Goal: Contribute content

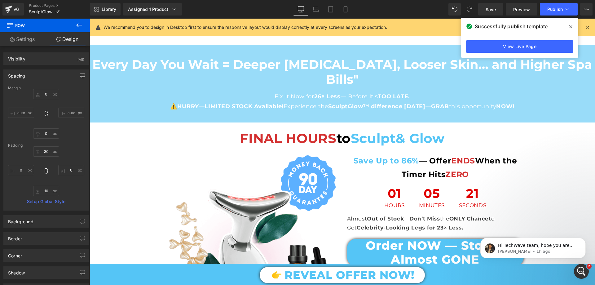
scroll to position [4795, 0]
click at [544, 248] on p "George • 1h ago" at bounding box center [538, 251] width 80 height 6
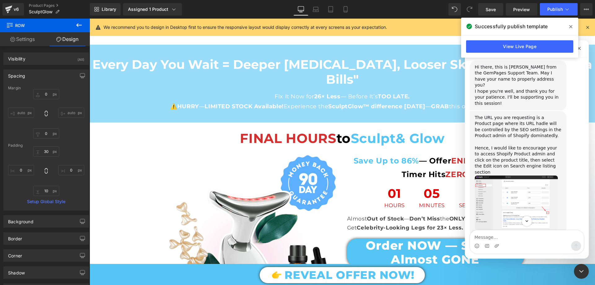
scroll to position [388, 0]
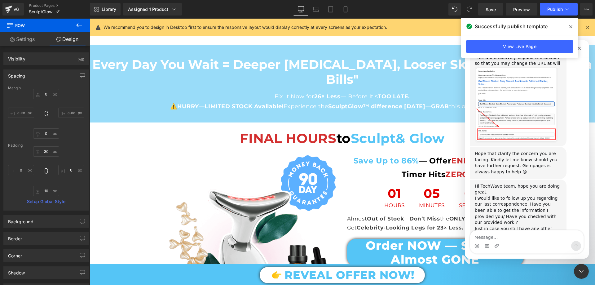
click at [493, 235] on textarea "Message…" at bounding box center [526, 235] width 113 height 11
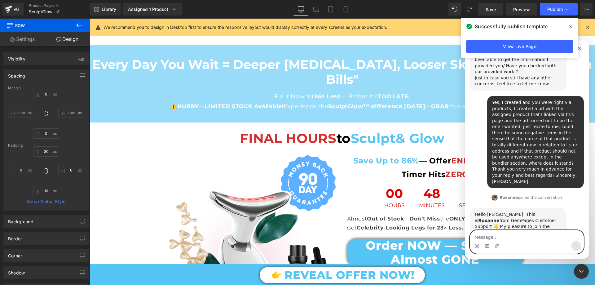
scroll to position [556, 0]
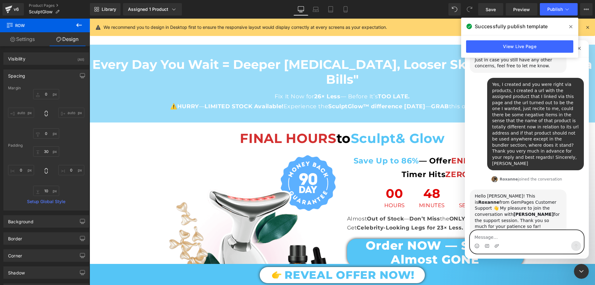
click at [487, 236] on textarea "Message…" at bounding box center [526, 235] width 113 height 11
paste textarea "Yes, in general, I'm wondering if there could be any side effects caused by the…"
type textarea "Yes, in general, I'm wondering if there could be any side effects caused by the…"
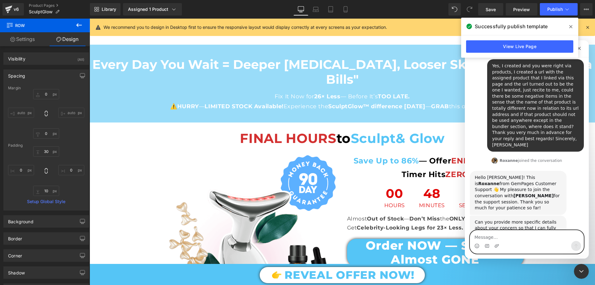
scroll to position [599, 0]
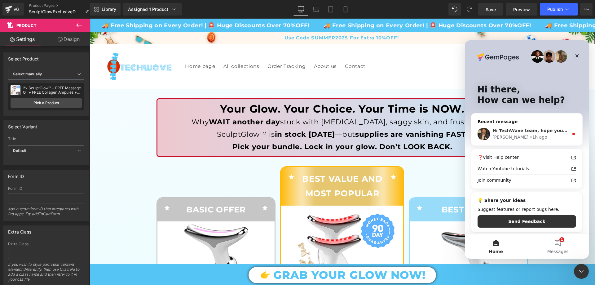
click at [529, 137] on div "• 1h ago" at bounding box center [538, 137] width 18 height 7
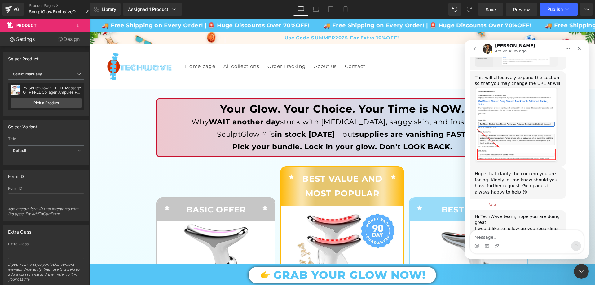
scroll to position [398, 0]
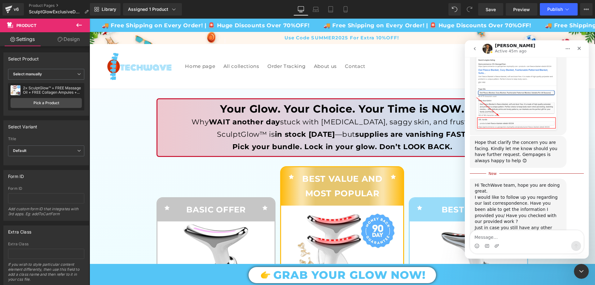
click at [503, 233] on textarea "Message…" at bounding box center [526, 235] width 113 height 11
type textarea "Yes, I created and you were right via products, I created a url with the assign…"
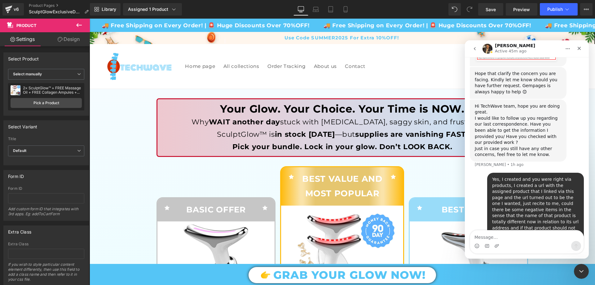
scroll to position [473, 0]
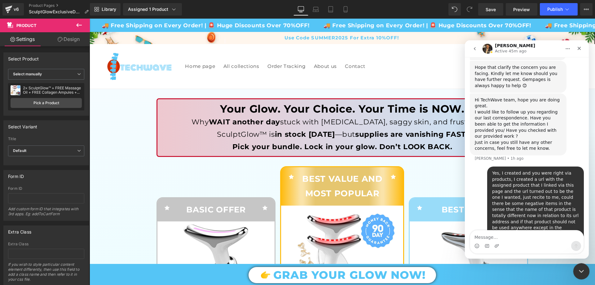
click at [574, 267] on div "Close Intercom Messenger" at bounding box center [580, 270] width 15 height 15
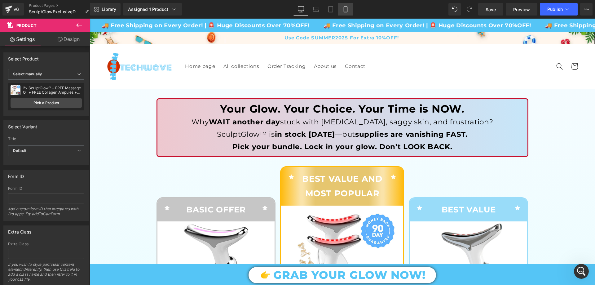
click at [344, 13] on link "Mobile" at bounding box center [345, 9] width 15 height 12
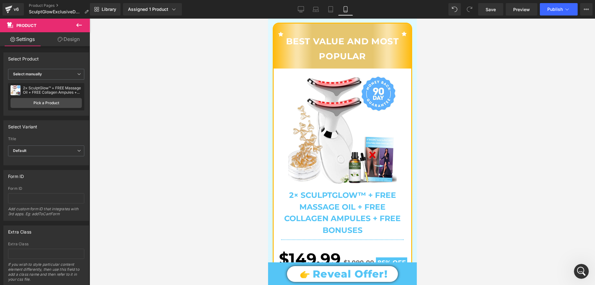
scroll to position [805, 0]
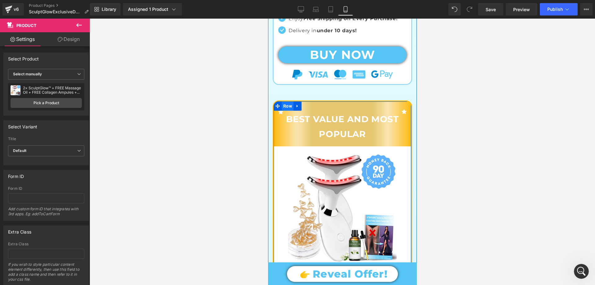
click at [287, 101] on span "Row" at bounding box center [287, 105] width 12 height 9
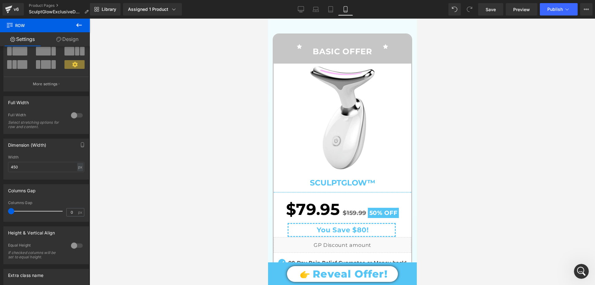
scroll to position [217, 0]
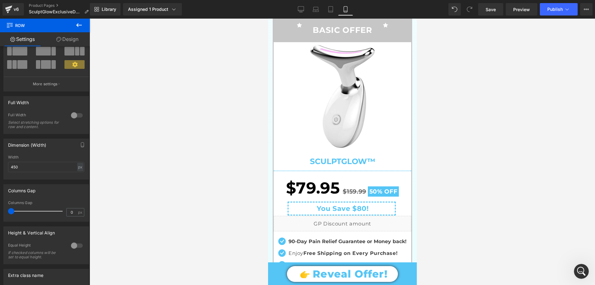
click at [295, 113] on img at bounding box center [342, 96] width 108 height 108
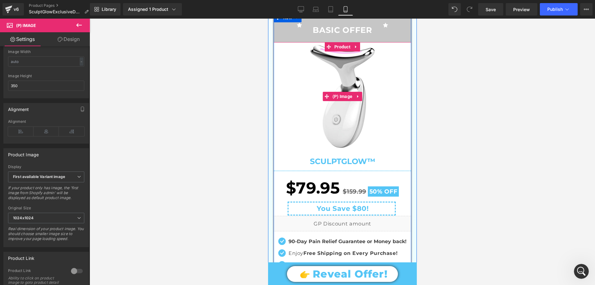
scroll to position [62, 0]
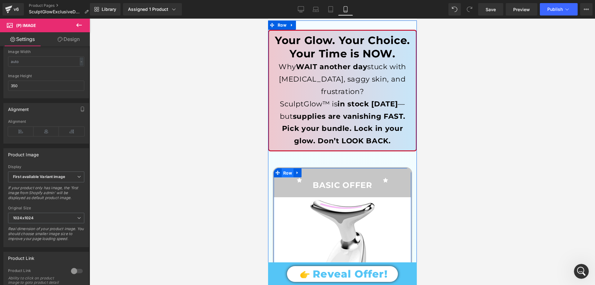
click at [282, 168] on span "Row" at bounding box center [287, 172] width 12 height 9
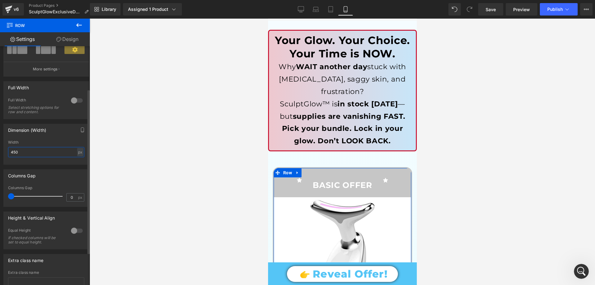
drag, startPoint x: 23, startPoint y: 150, endPoint x: 14, endPoint y: 153, distance: 9.1
click at [14, 153] on input "450" at bounding box center [46, 152] width 76 height 10
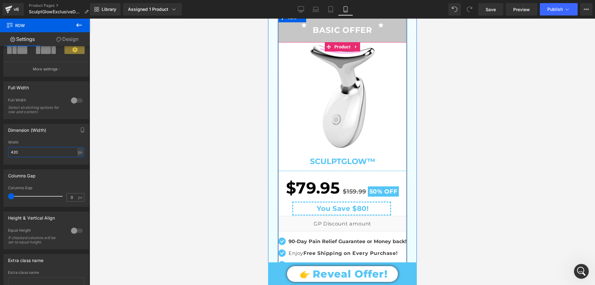
scroll to position [155, 0]
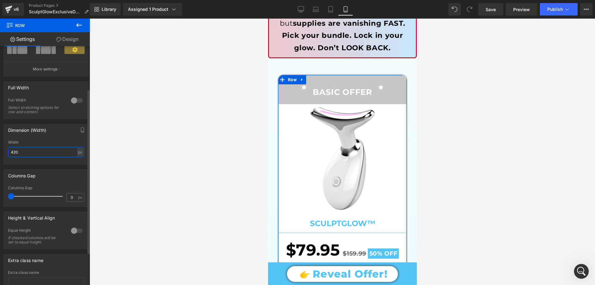
drag, startPoint x: 20, startPoint y: 151, endPoint x: 13, endPoint y: 154, distance: 7.5
click at [13, 154] on input "420" at bounding box center [46, 152] width 76 height 10
type input "430"
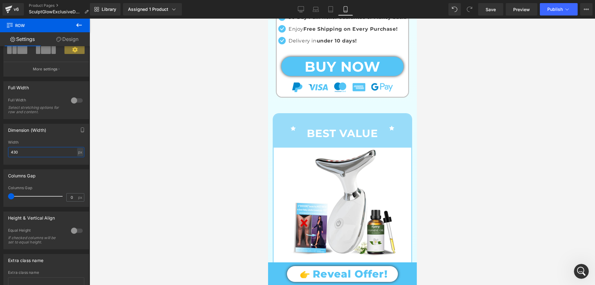
scroll to position [434, 0]
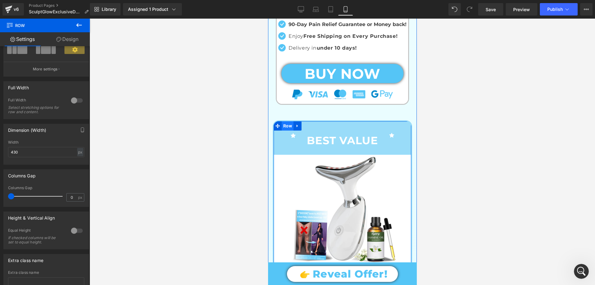
click at [287, 121] on span "Row" at bounding box center [287, 125] width 12 height 9
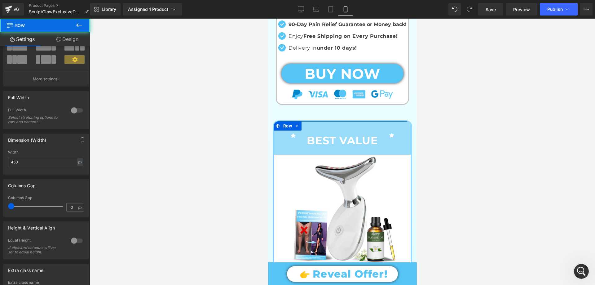
scroll to position [109, 0]
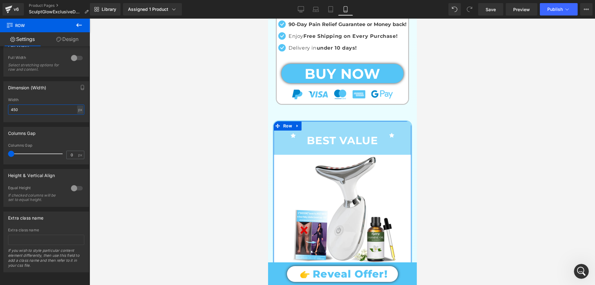
drag, startPoint x: 21, startPoint y: 105, endPoint x: 18, endPoint y: 106, distance: 3.3
click at [20, 105] on input "450" at bounding box center [46, 109] width 76 height 10
drag, startPoint x: 18, startPoint y: 106, endPoint x: 14, endPoint y: 108, distance: 4.3
click at [14, 108] on input "450" at bounding box center [46, 109] width 76 height 10
type input "430"
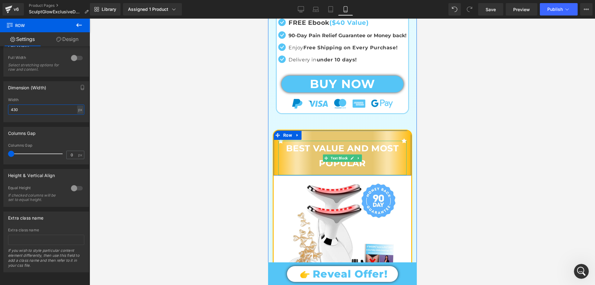
scroll to position [774, 0]
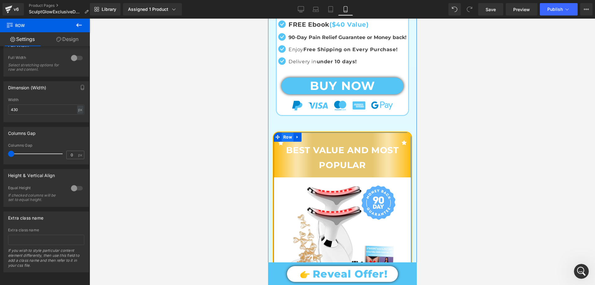
click at [284, 132] on span "Row" at bounding box center [287, 136] width 12 height 9
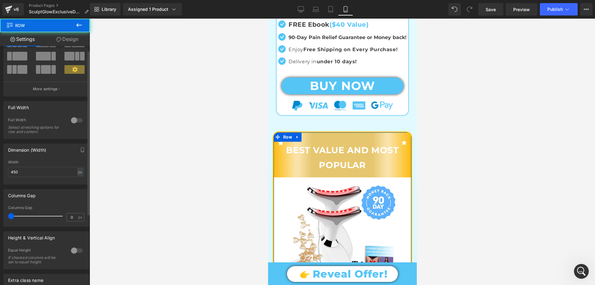
scroll to position [109, 0]
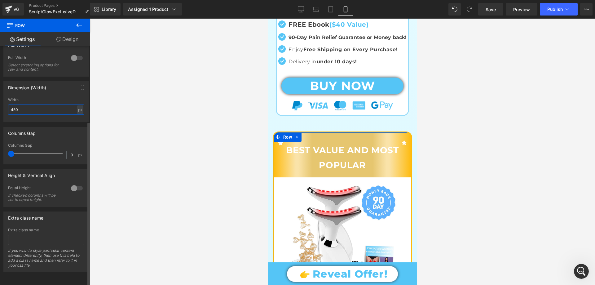
drag, startPoint x: 20, startPoint y: 101, endPoint x: 14, endPoint y: 110, distance: 10.5
click at [14, 110] on div "Width 450 px % px" at bounding box center [46, 110] width 76 height 24
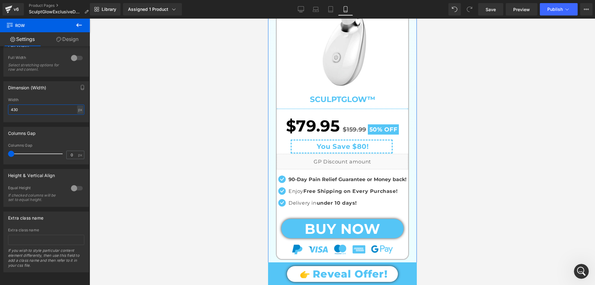
scroll to position [0, 0]
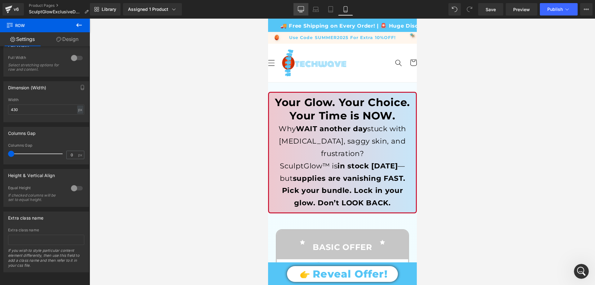
click at [303, 11] on icon at bounding box center [301, 9] width 6 height 5
type input "1200"
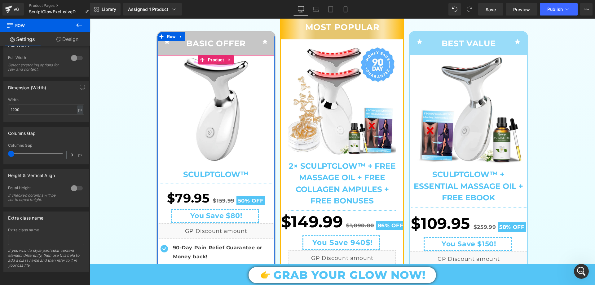
scroll to position [155, 0]
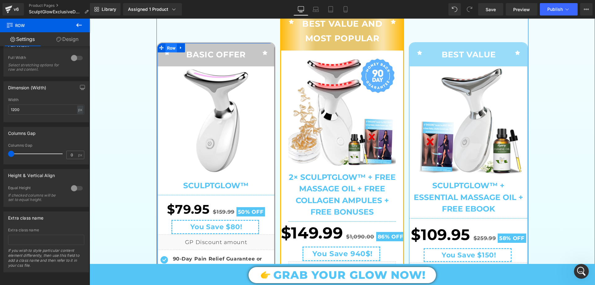
click at [169, 47] on span "Row" at bounding box center [171, 47] width 12 height 9
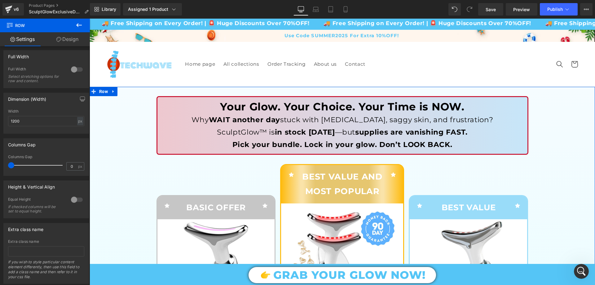
scroll to position [0, 0]
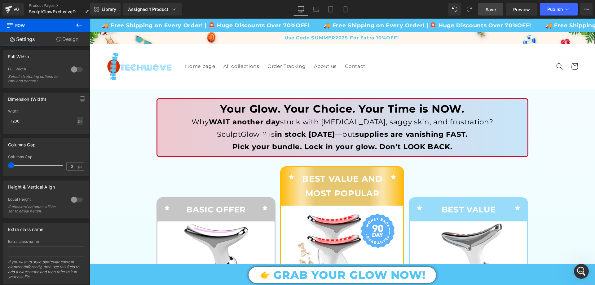
click at [494, 9] on span "Save" at bounding box center [490, 9] width 10 height 7
click at [554, 7] on span "Publish" at bounding box center [554, 9] width 15 height 5
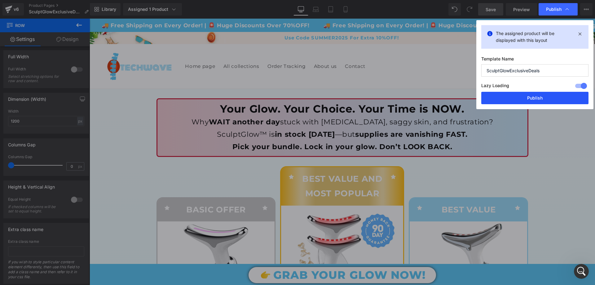
click at [0, 0] on button "Publish" at bounding box center [0, 0] width 0 height 0
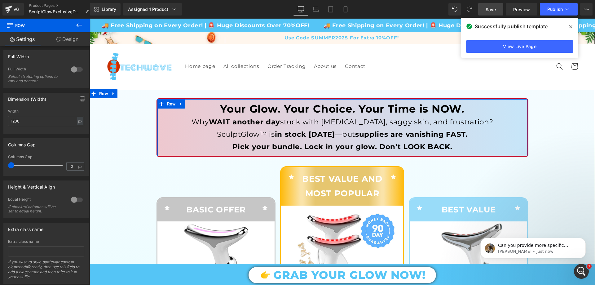
scroll to position [556, 0]
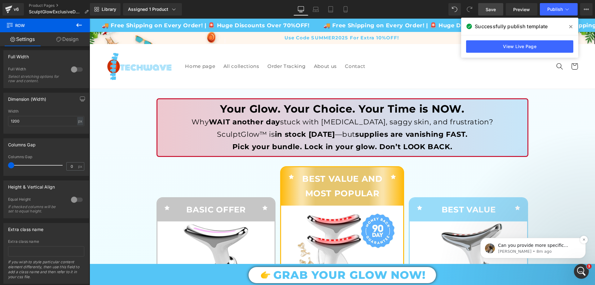
click at [534, 251] on p "[PERSON_NAME] • 8m ago" at bounding box center [538, 251] width 80 height 6
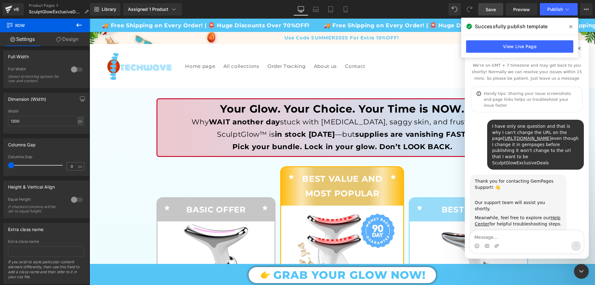
scroll to position [1, 0]
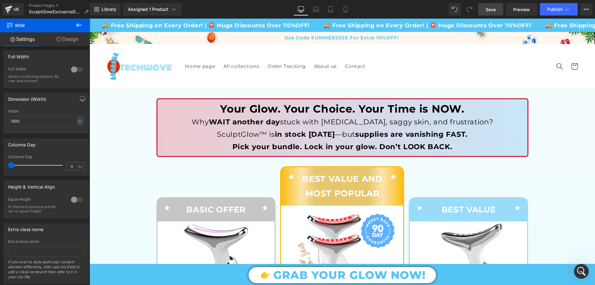
scroll to position [567, 0]
click at [585, 273] on div "Open Intercom Messenger" at bounding box center [580, 270] width 20 height 20
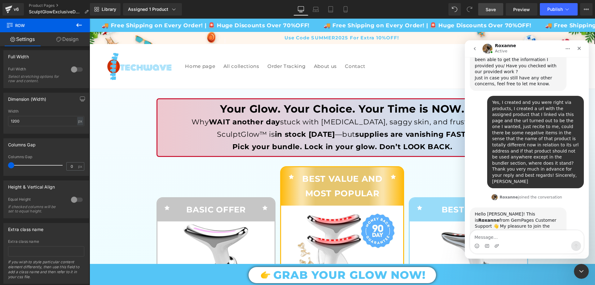
scroll to position [556, 0]
